Goal: Find specific page/section

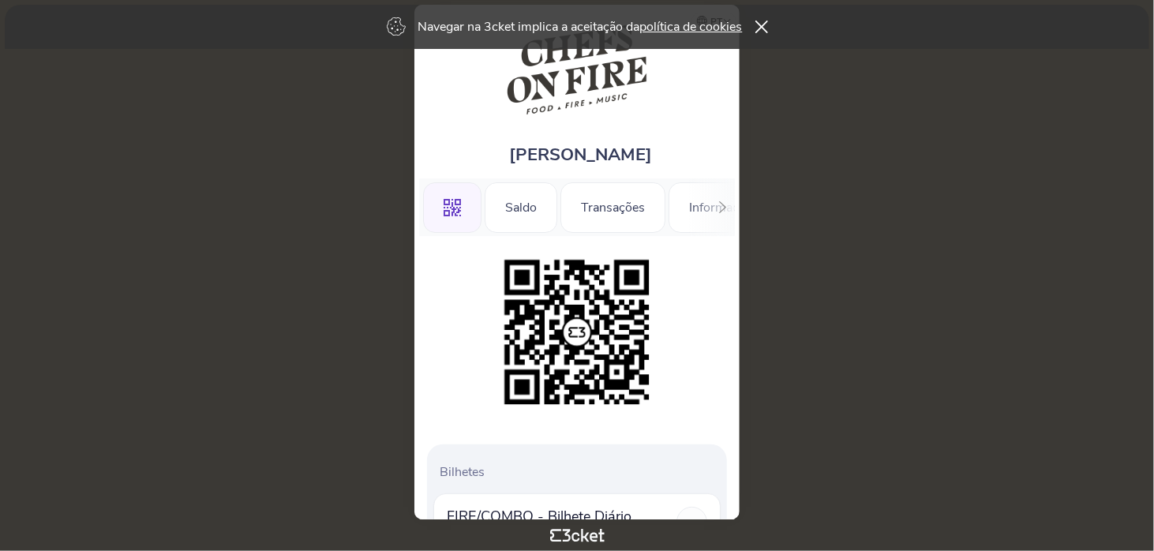
click at [709, 205] on div ".st0{fill-rule:evenodd;clip-rule:evenodd;} Saldo Transações Informações" at bounding box center [577, 207] width 316 height 58
click at [692, 219] on div ".st0{fill-rule:evenodd;clip-rule:evenodd;} Saldo Transações Informações" at bounding box center [577, 207] width 316 height 58
click at [632, 211] on div "Transações" at bounding box center [613, 207] width 105 height 51
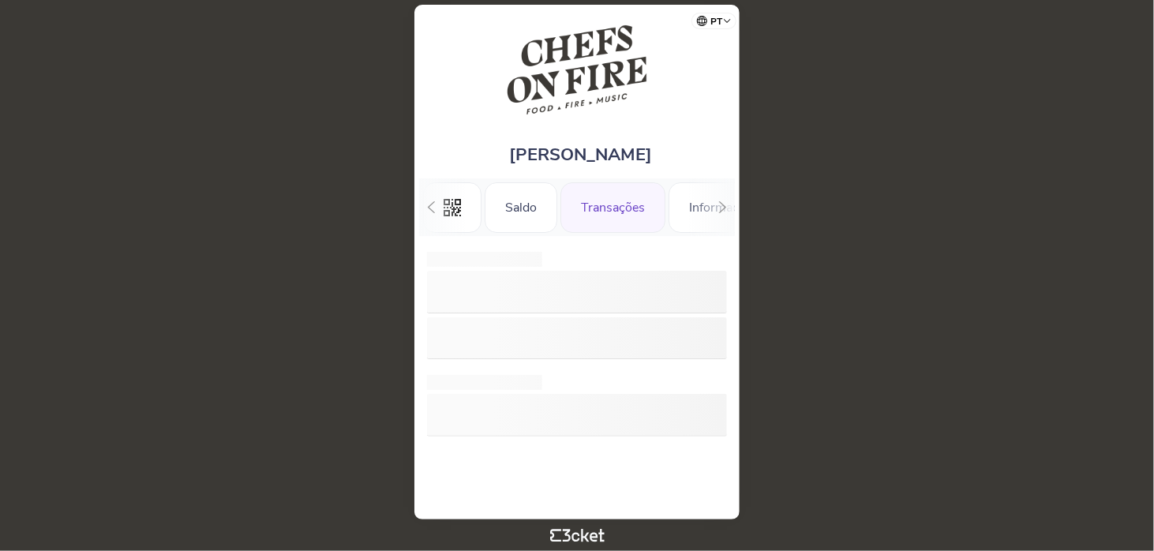
scroll to position [0, 35]
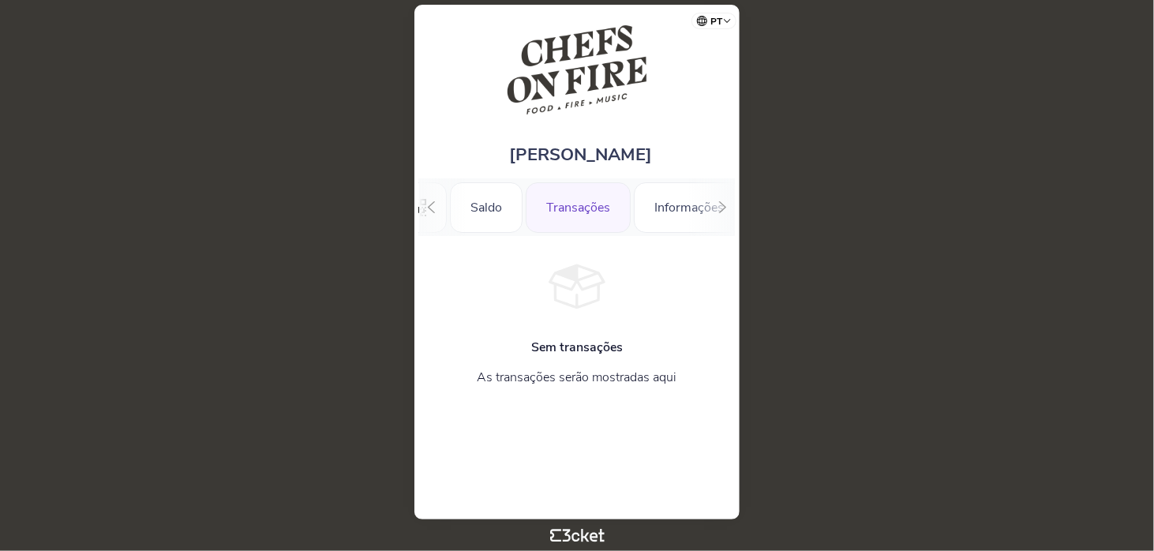
click at [719, 210] on icon at bounding box center [723, 207] width 12 height 12
click at [687, 205] on div "Informações" at bounding box center [678, 207] width 111 height 51
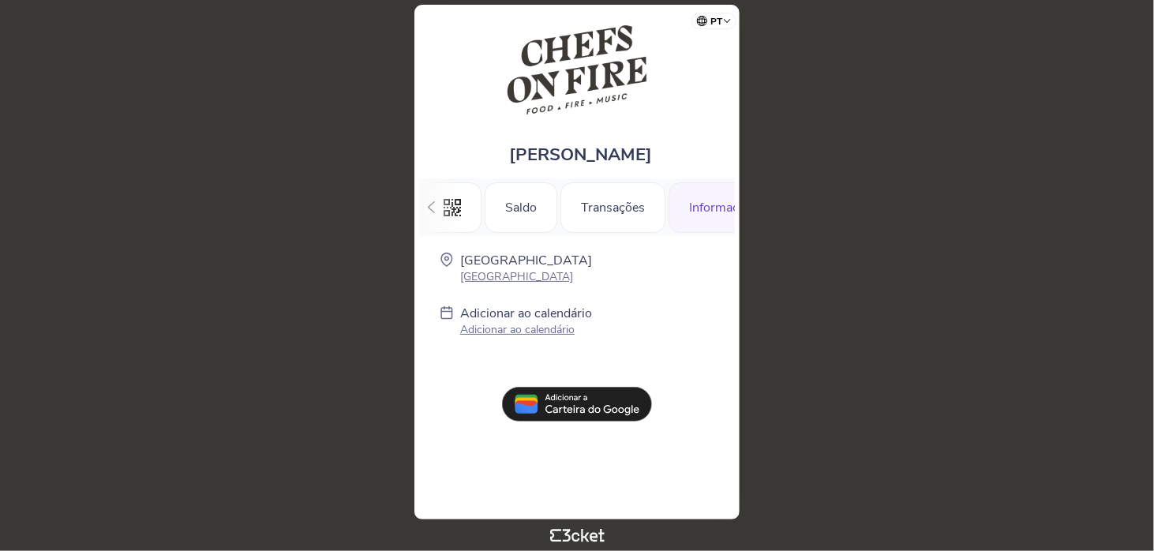
scroll to position [0, 47]
